Goal: Task Accomplishment & Management: Manage account settings

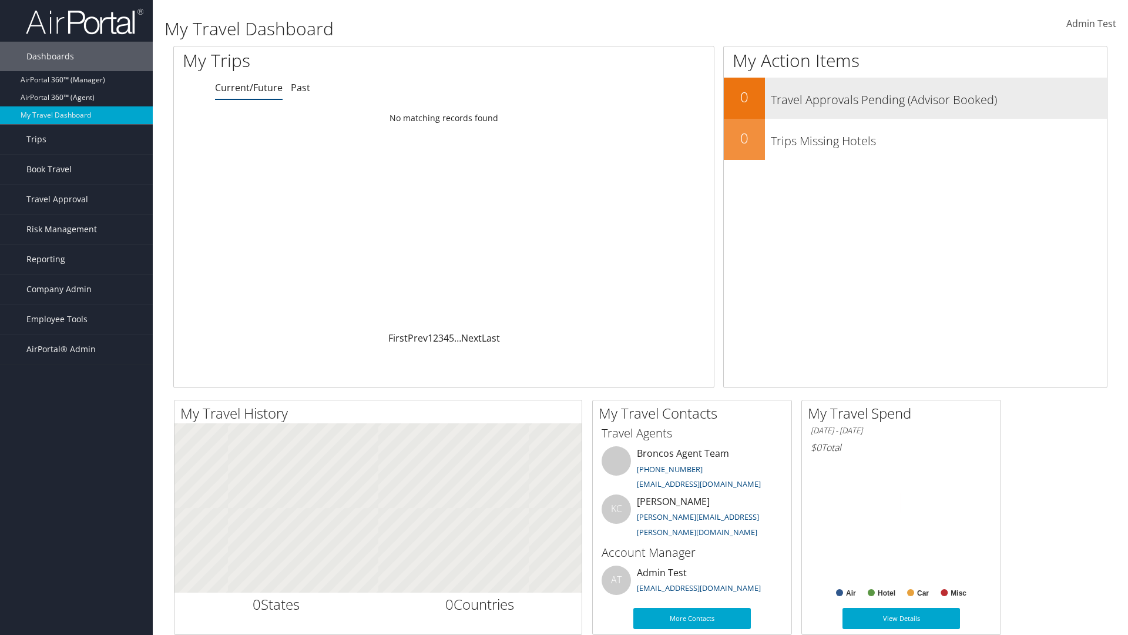
click at [916, 98] on h3 "Travel Approvals Pending (Advisor Booked)" at bounding box center [939, 97] width 336 height 22
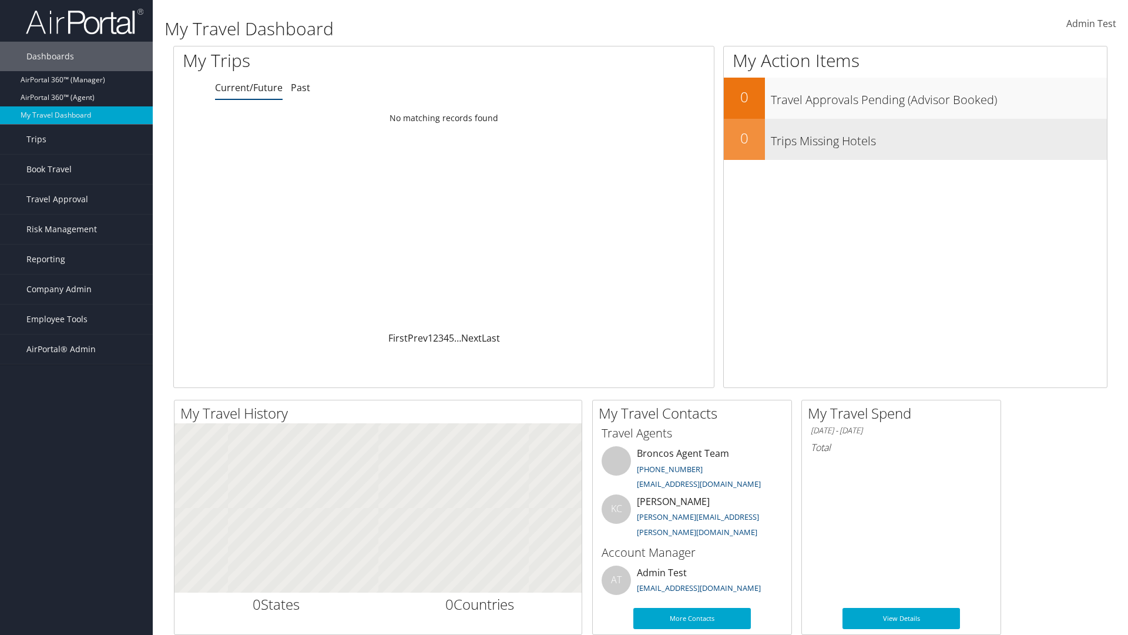
click at [916, 139] on h3 "Trips Missing Hotels" at bounding box center [939, 138] width 336 height 22
